Goal: Transaction & Acquisition: Purchase product/service

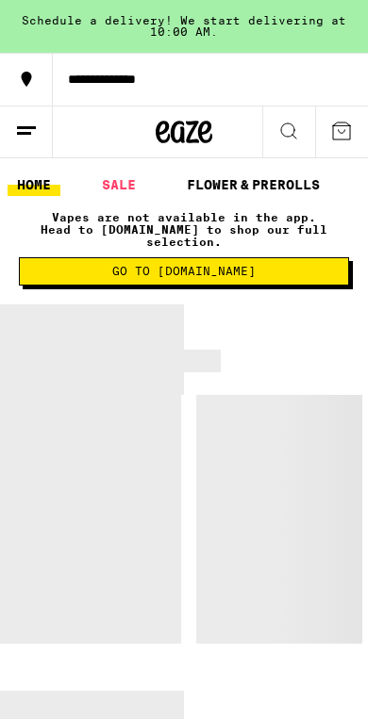
click at [100, 266] on span "Go to [DOMAIN_NAME]" at bounding box center [183, 271] width 309 height 11
